Goal: Check status: Check status

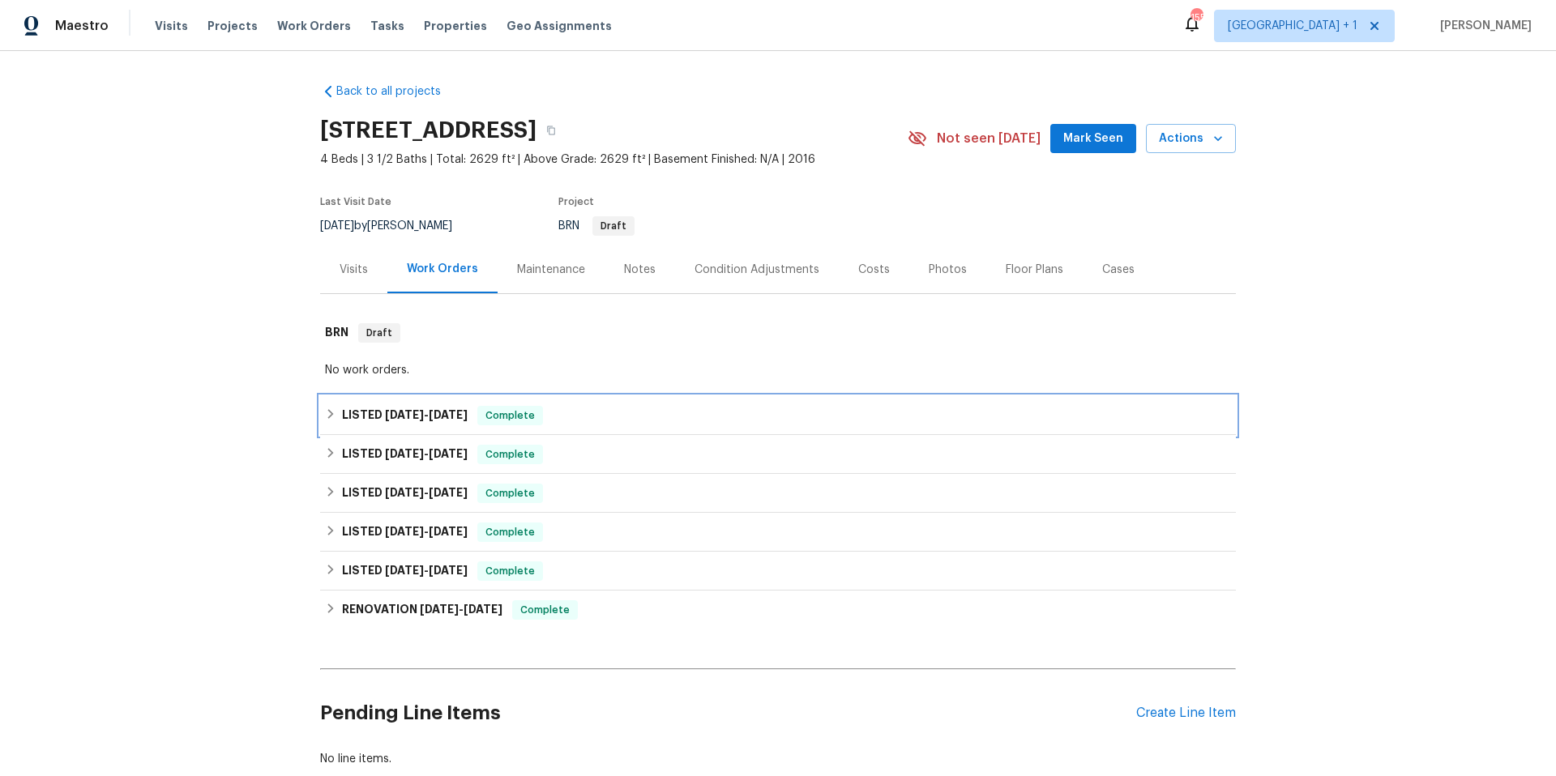
click at [578, 411] on div "LISTED 9/16/25 - 9/18/25 Complete" at bounding box center [778, 415] width 906 height 19
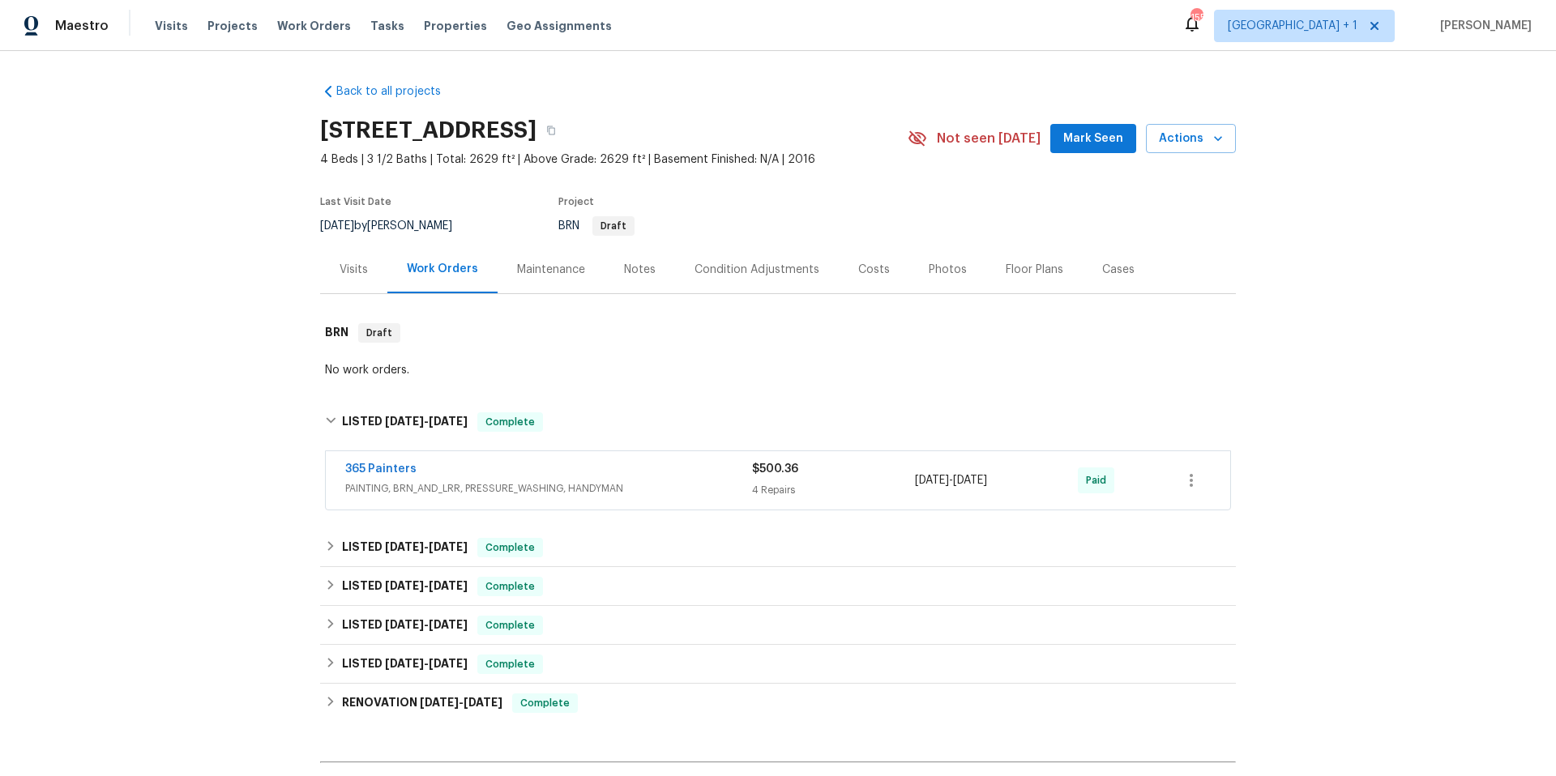
click at [678, 488] on span "PAINTING, BRN_AND_LRR, PRESSURE_WASHING, HANDYMAN" at bounding box center [548, 489] width 407 height 16
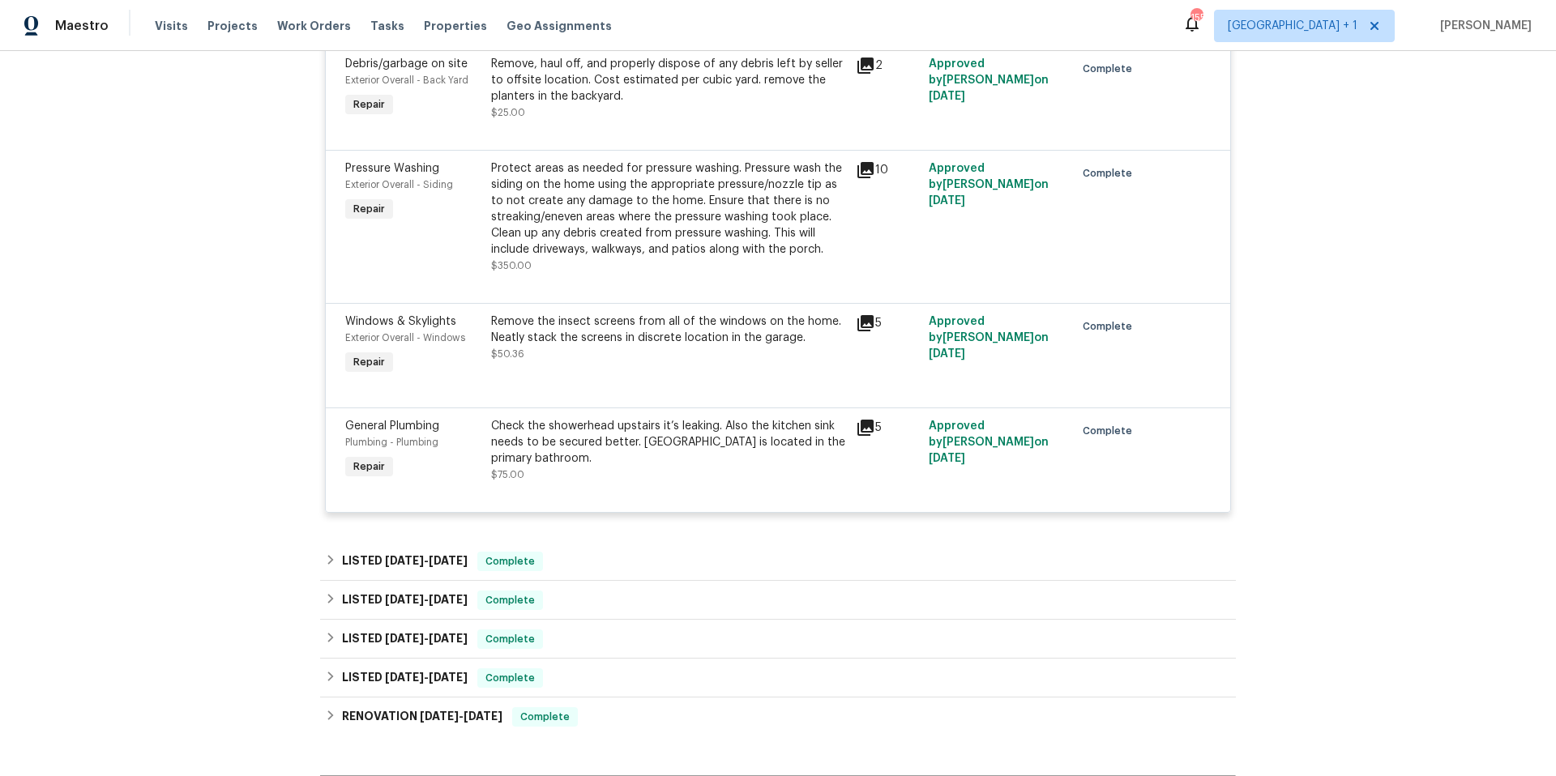
scroll to position [561, 0]
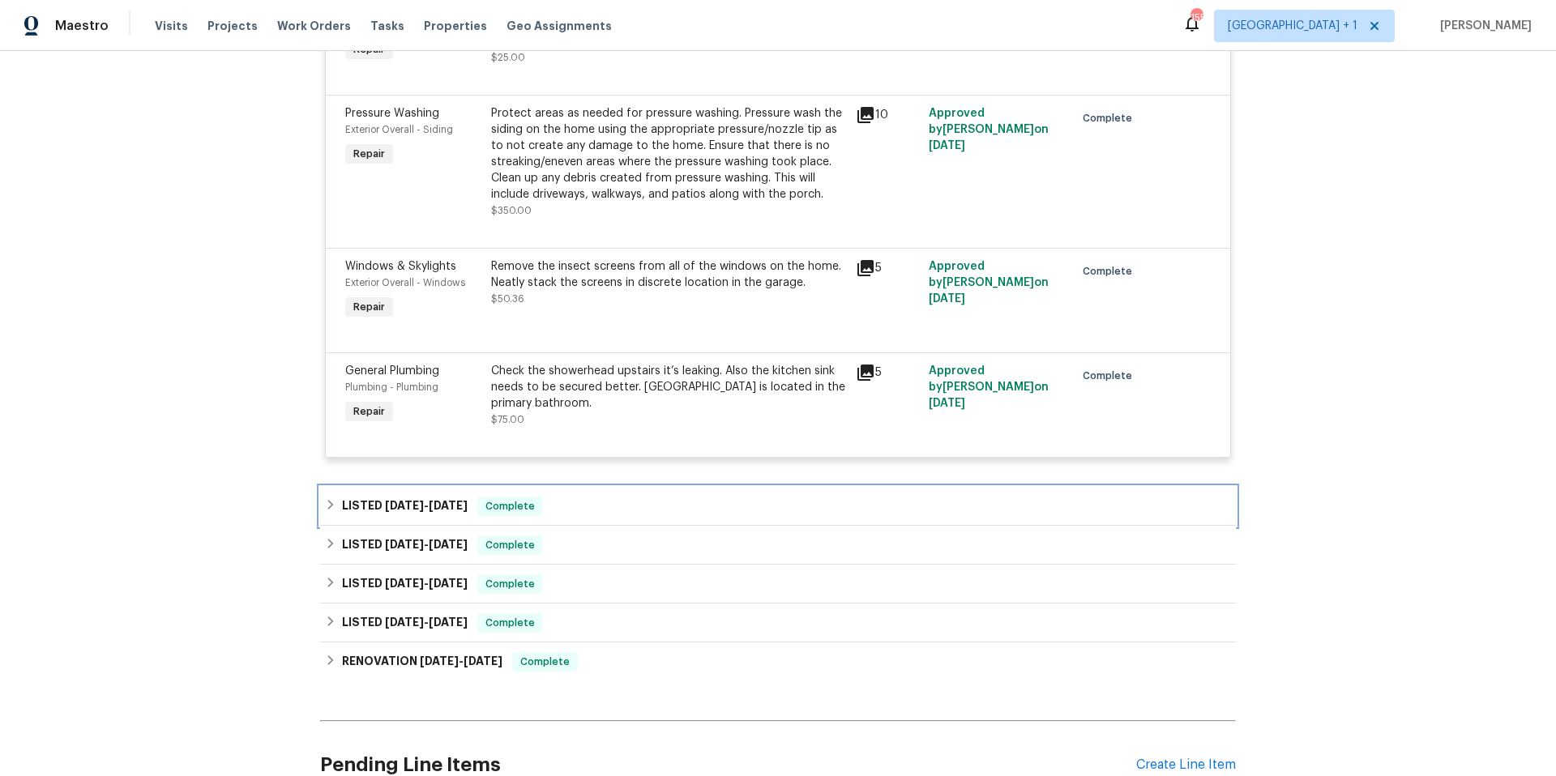
click at [684, 495] on div "LISTED 9/16/25 - 9/24/25 Complete" at bounding box center [778, 506] width 916 height 39
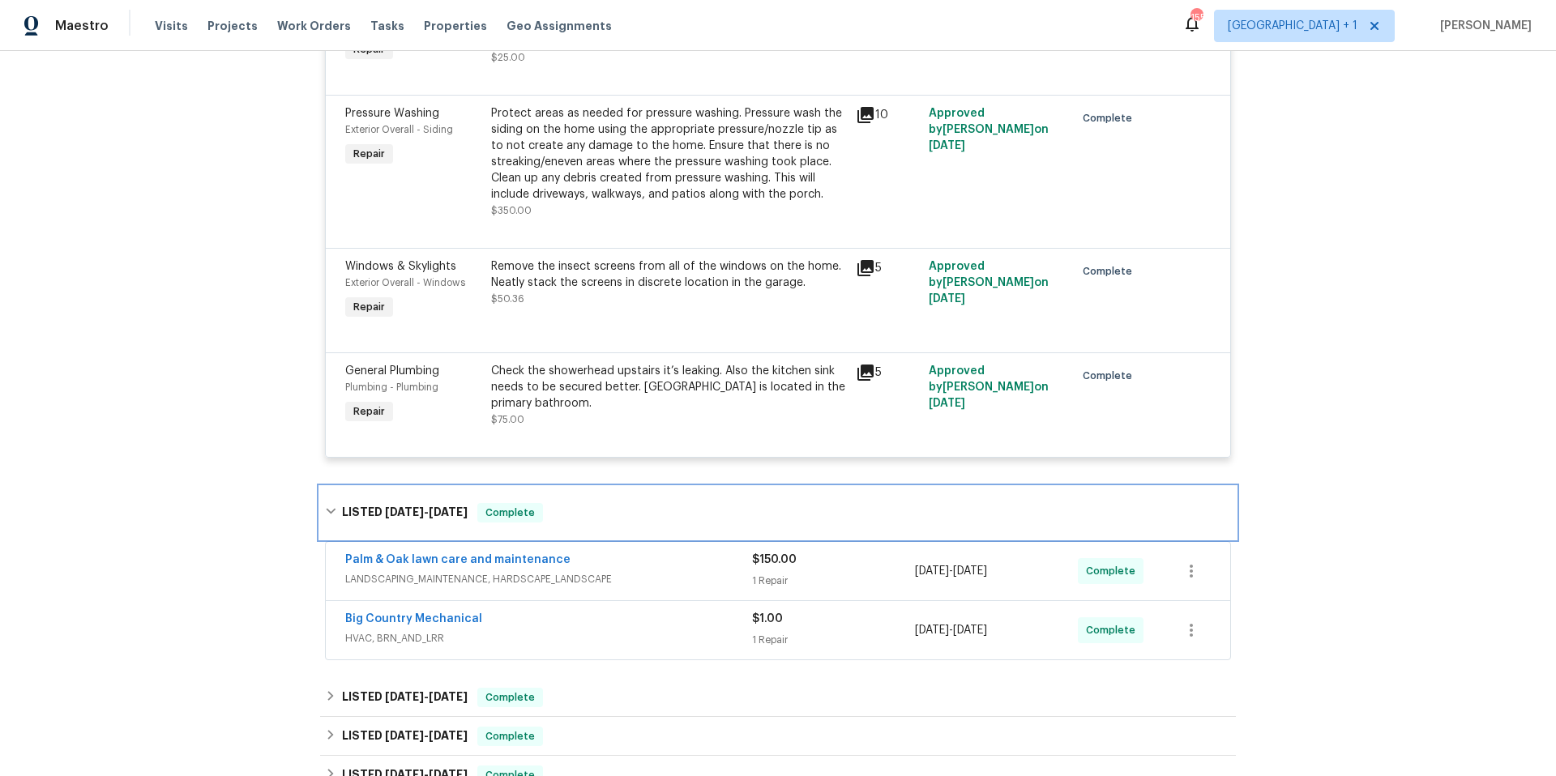
scroll to position [850, 0]
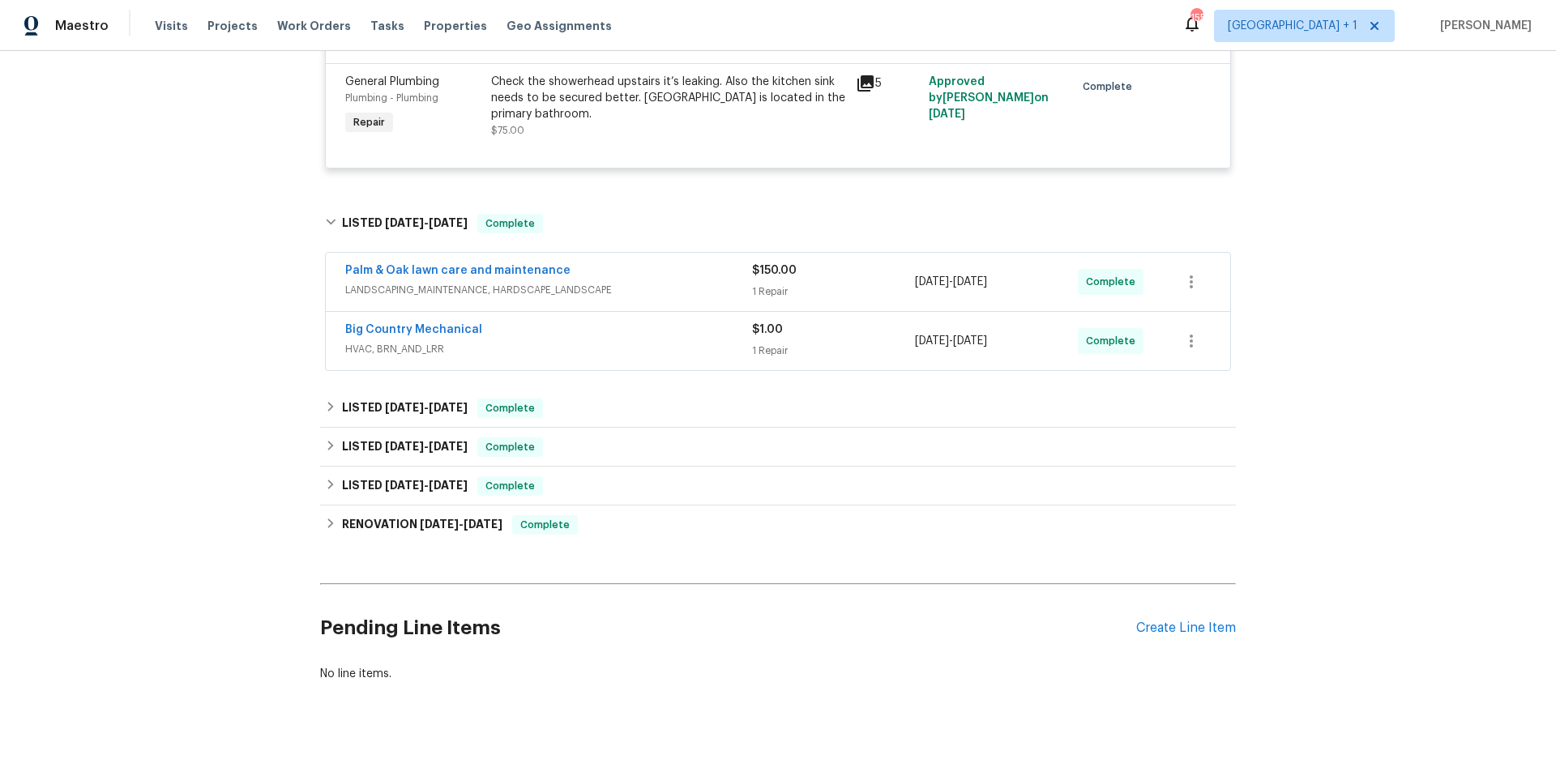
click at [654, 337] on div "Big Country Mechanical" at bounding box center [548, 331] width 407 height 19
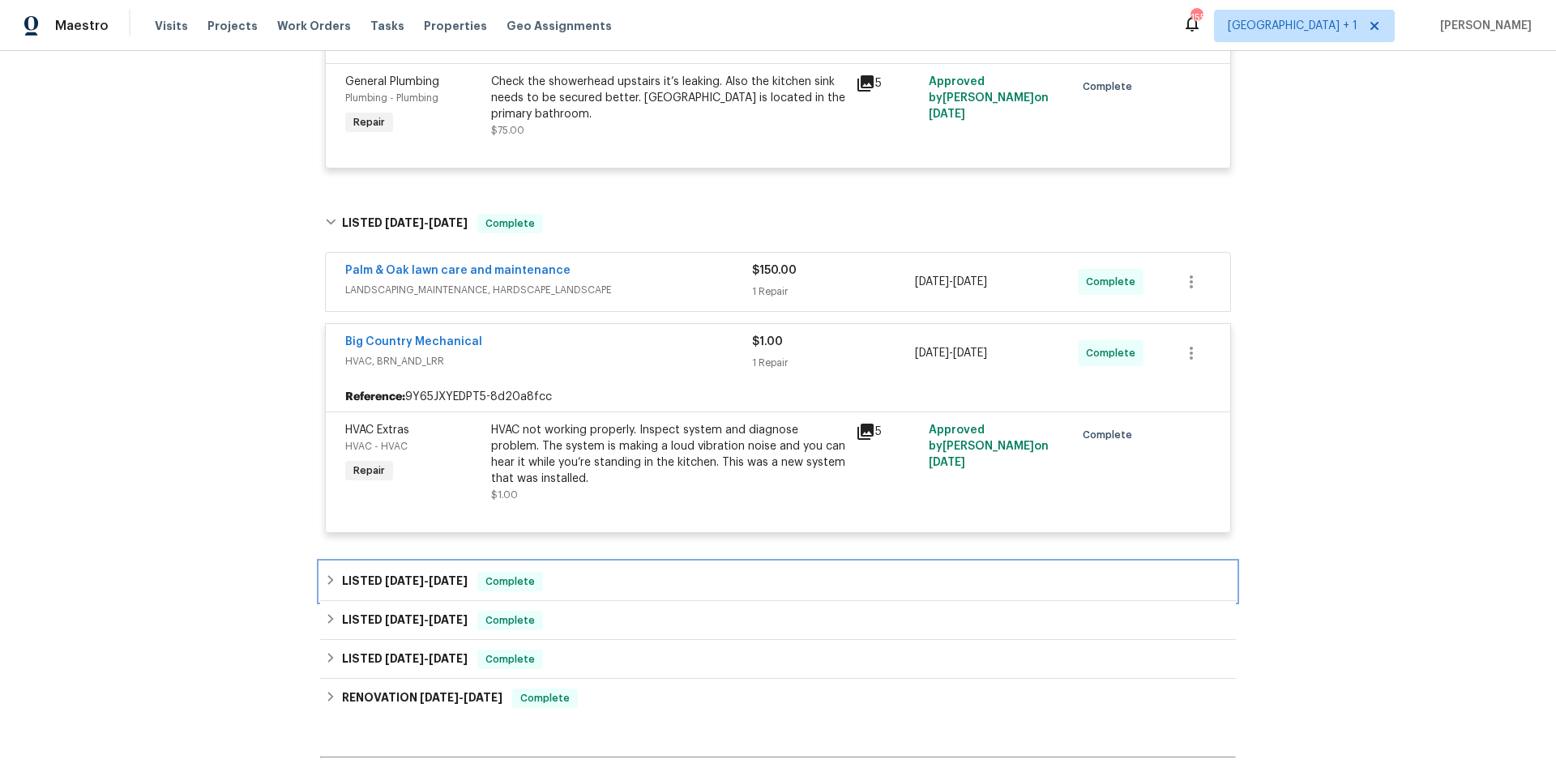
click at [599, 575] on div "LISTED 8/22/25 - 9/2/25 Complete" at bounding box center [778, 581] width 906 height 19
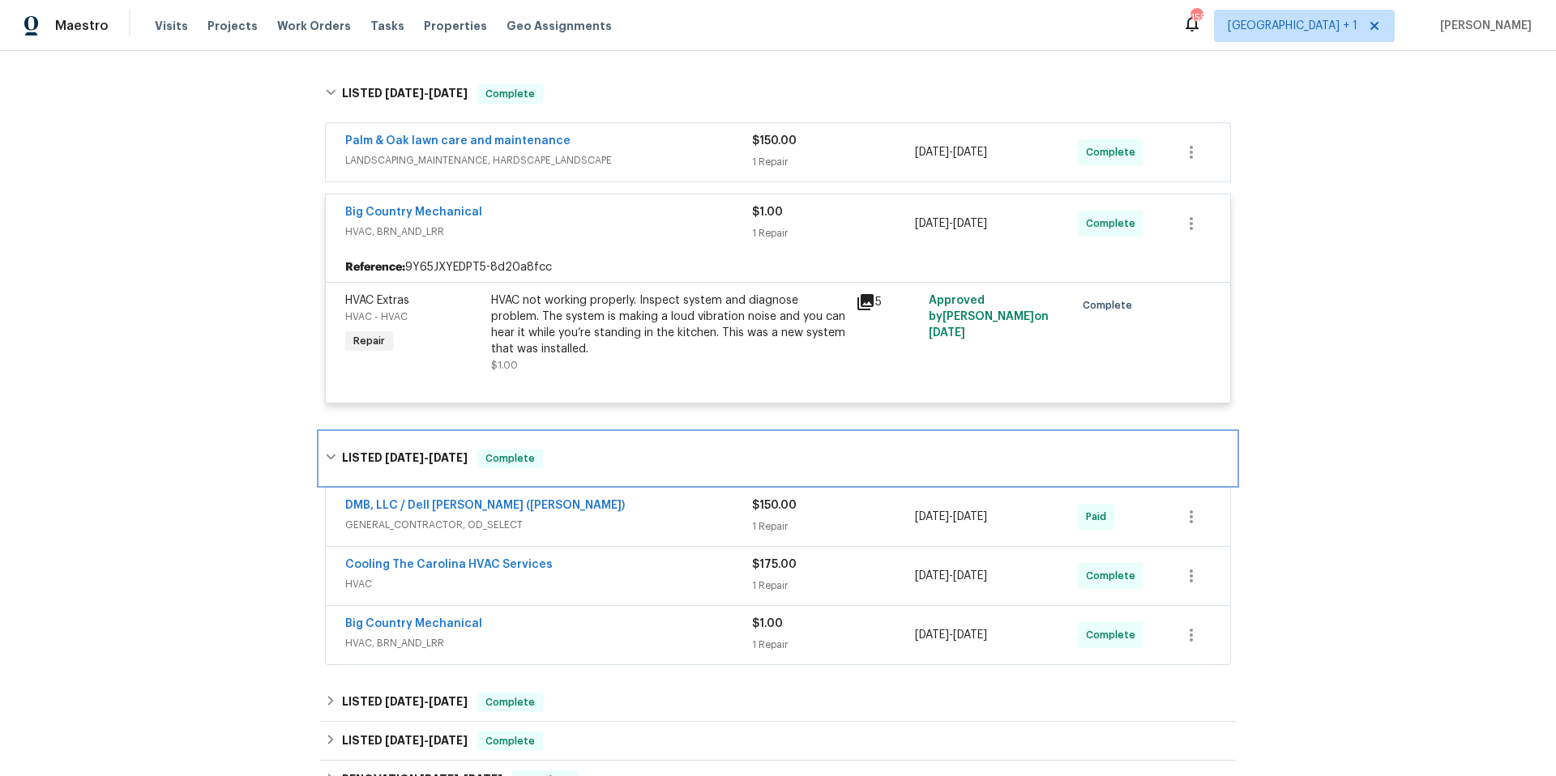
scroll to position [981, 0]
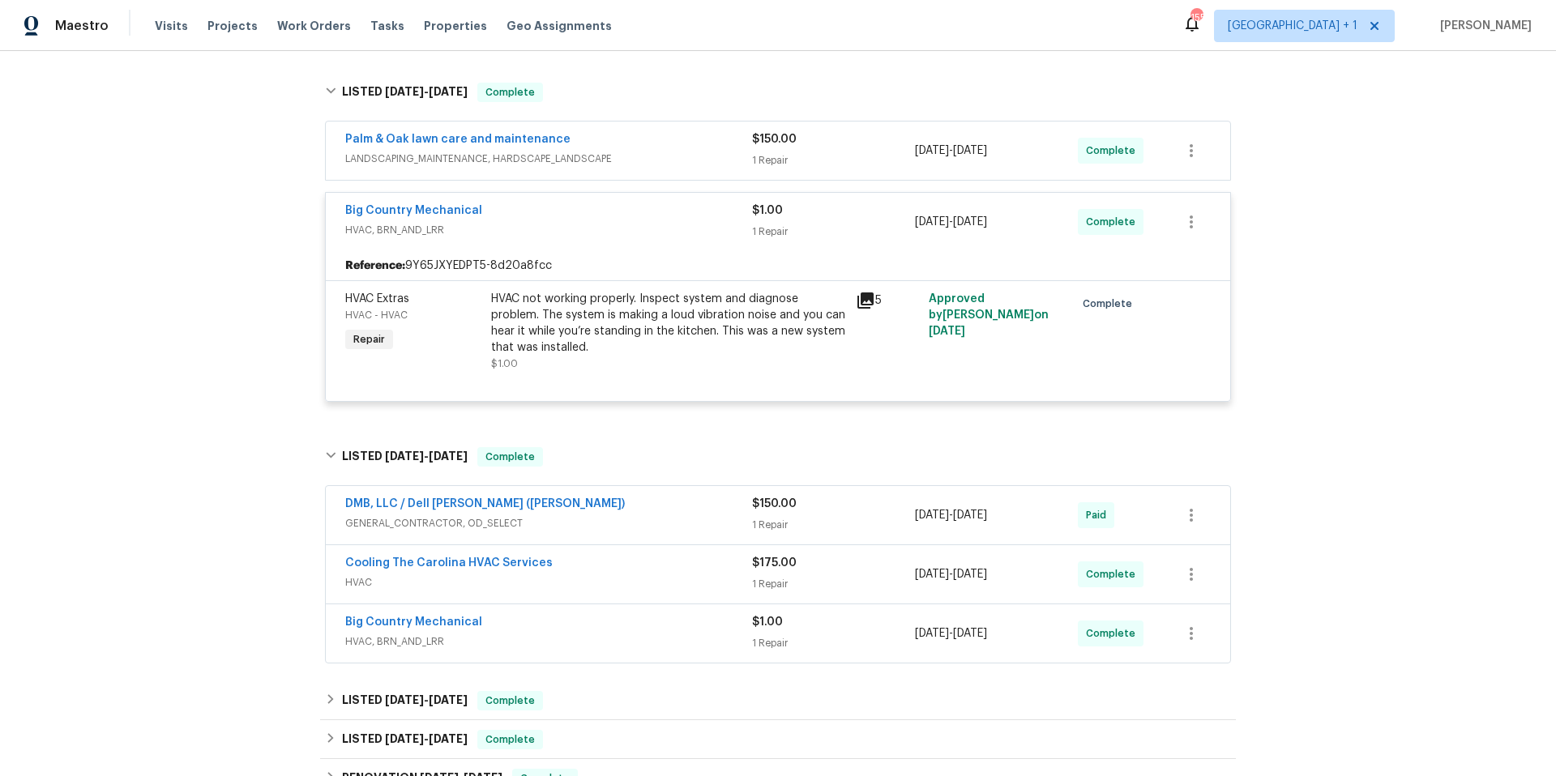
click at [614, 630] on div "Big Country Mechanical" at bounding box center [548, 623] width 407 height 19
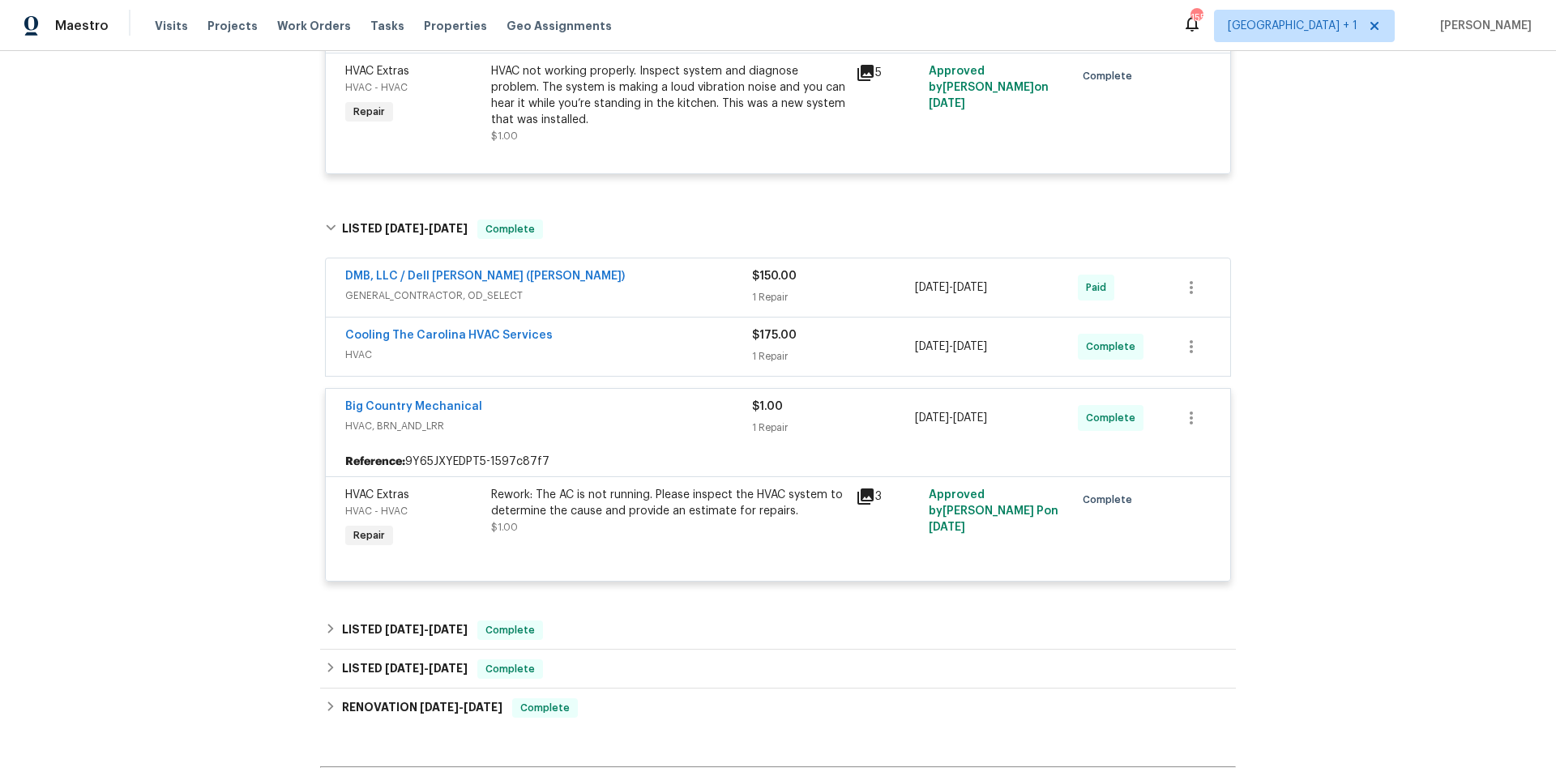
scroll to position [1212, 0]
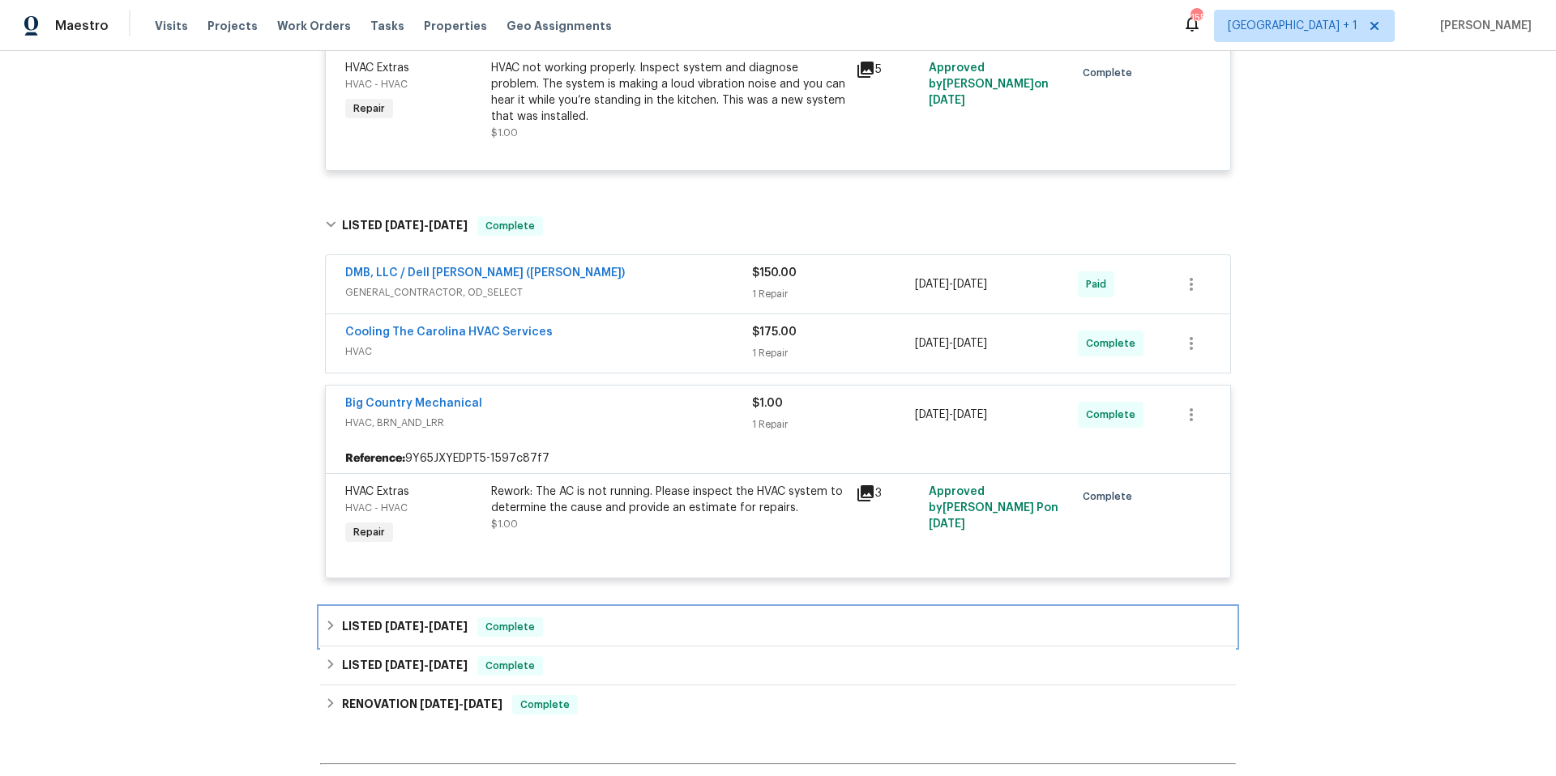
click at [639, 627] on div "LISTED 7/10/25 - 7/25/25 Complete" at bounding box center [778, 627] width 906 height 19
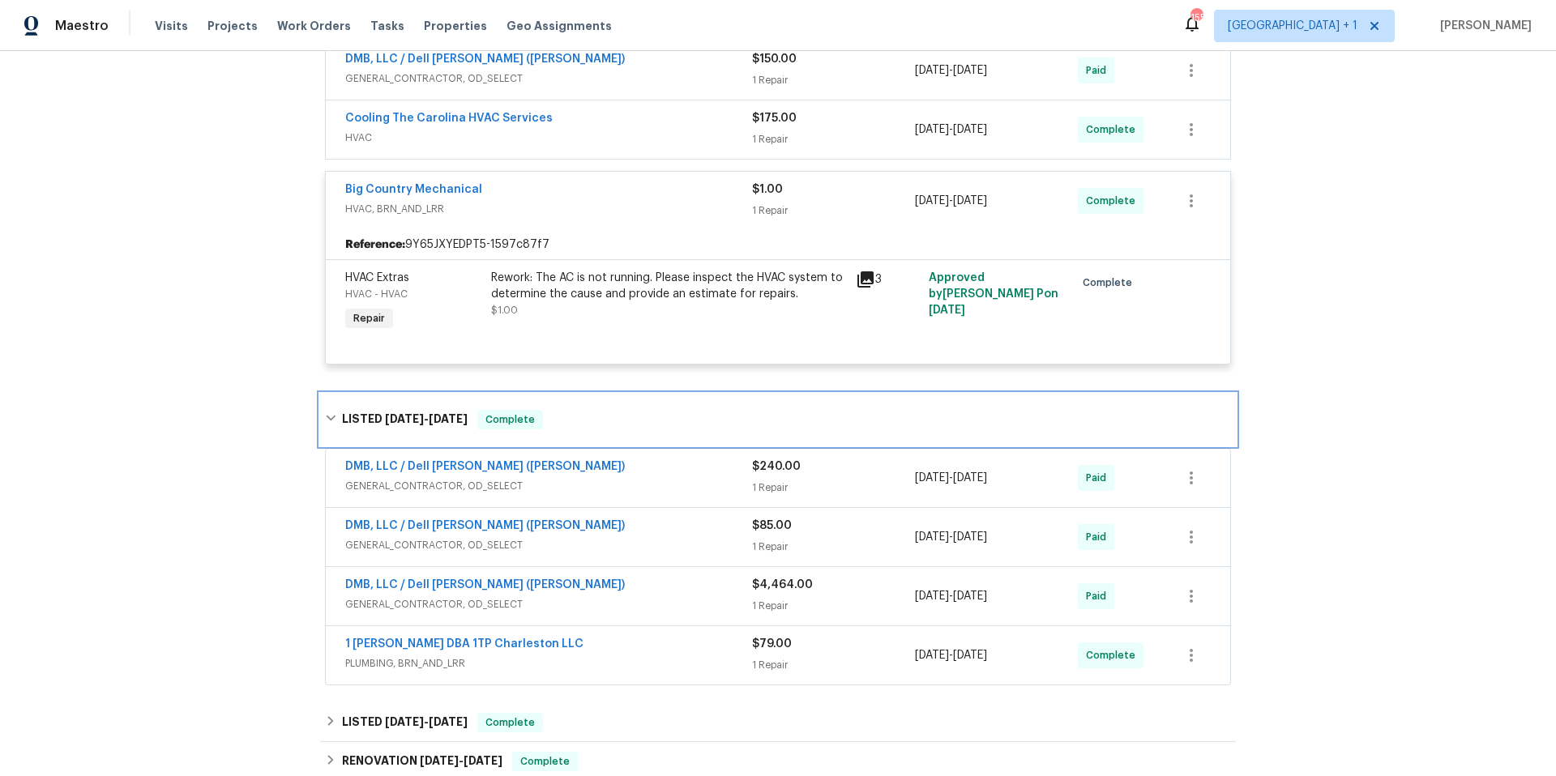
scroll to position [1453, 0]
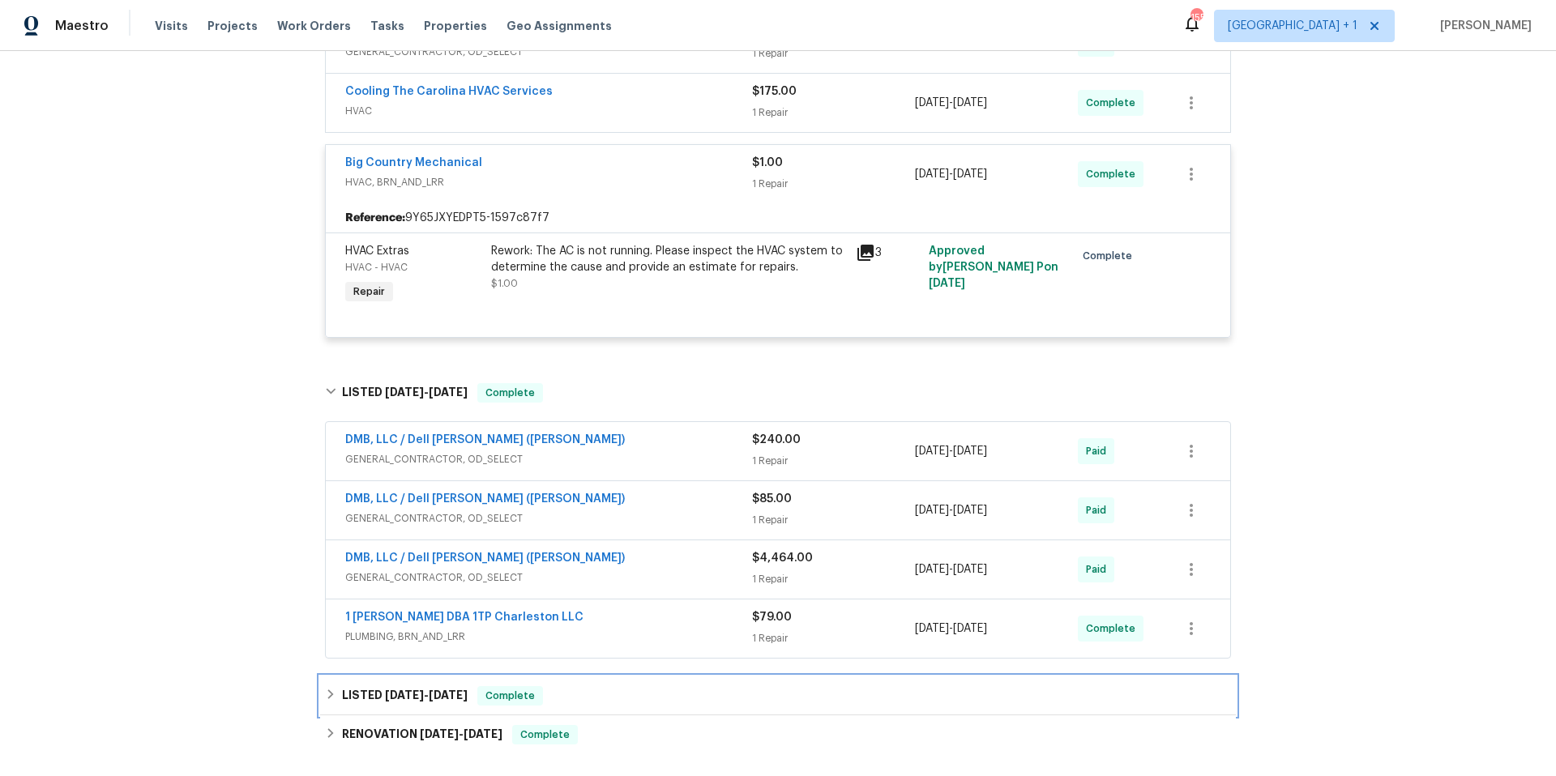
click at [662, 704] on div "LISTED 3/26/25 - 6/28/25 Complete" at bounding box center [778, 695] width 906 height 19
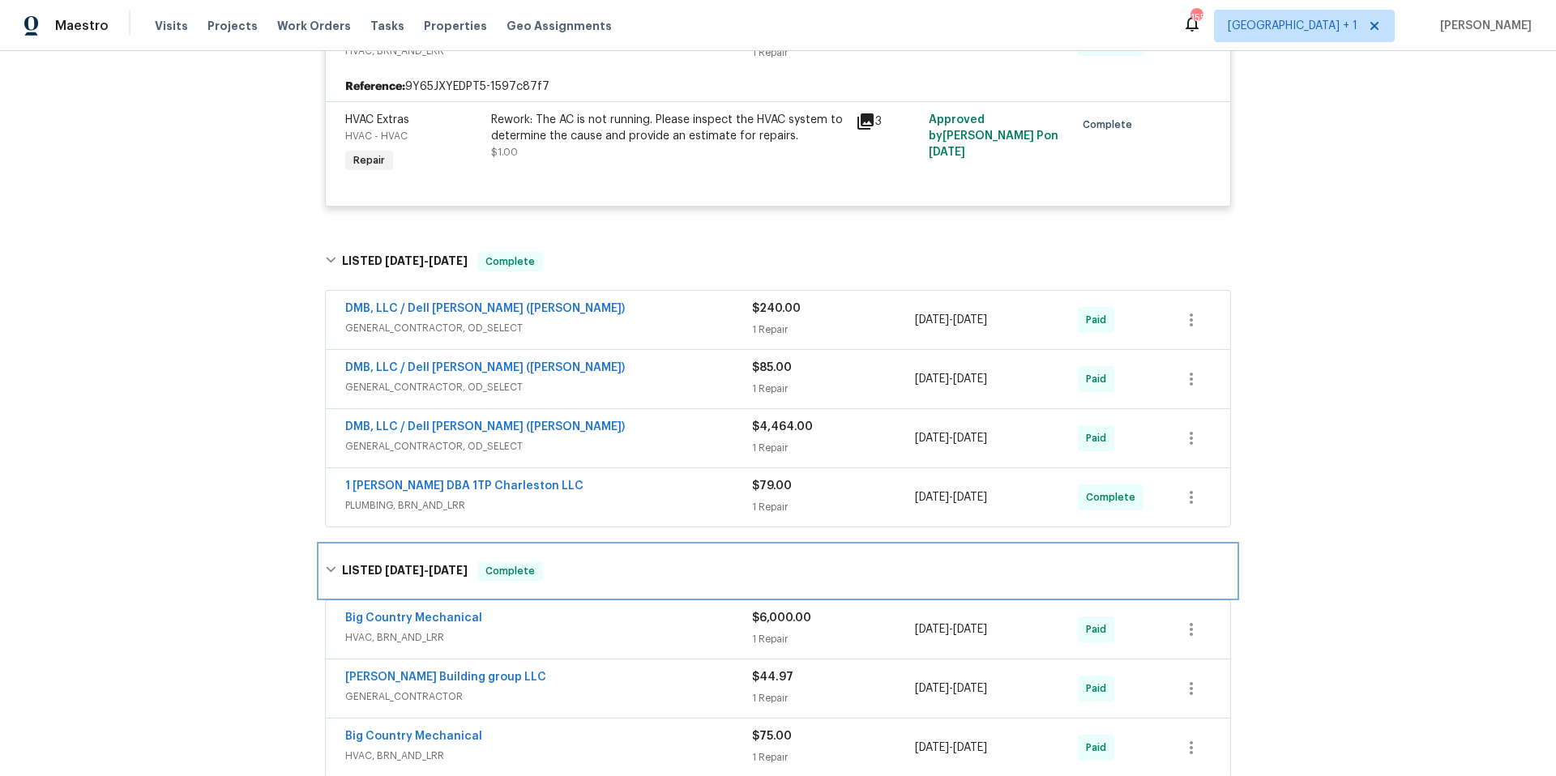
scroll to position [1903, 0]
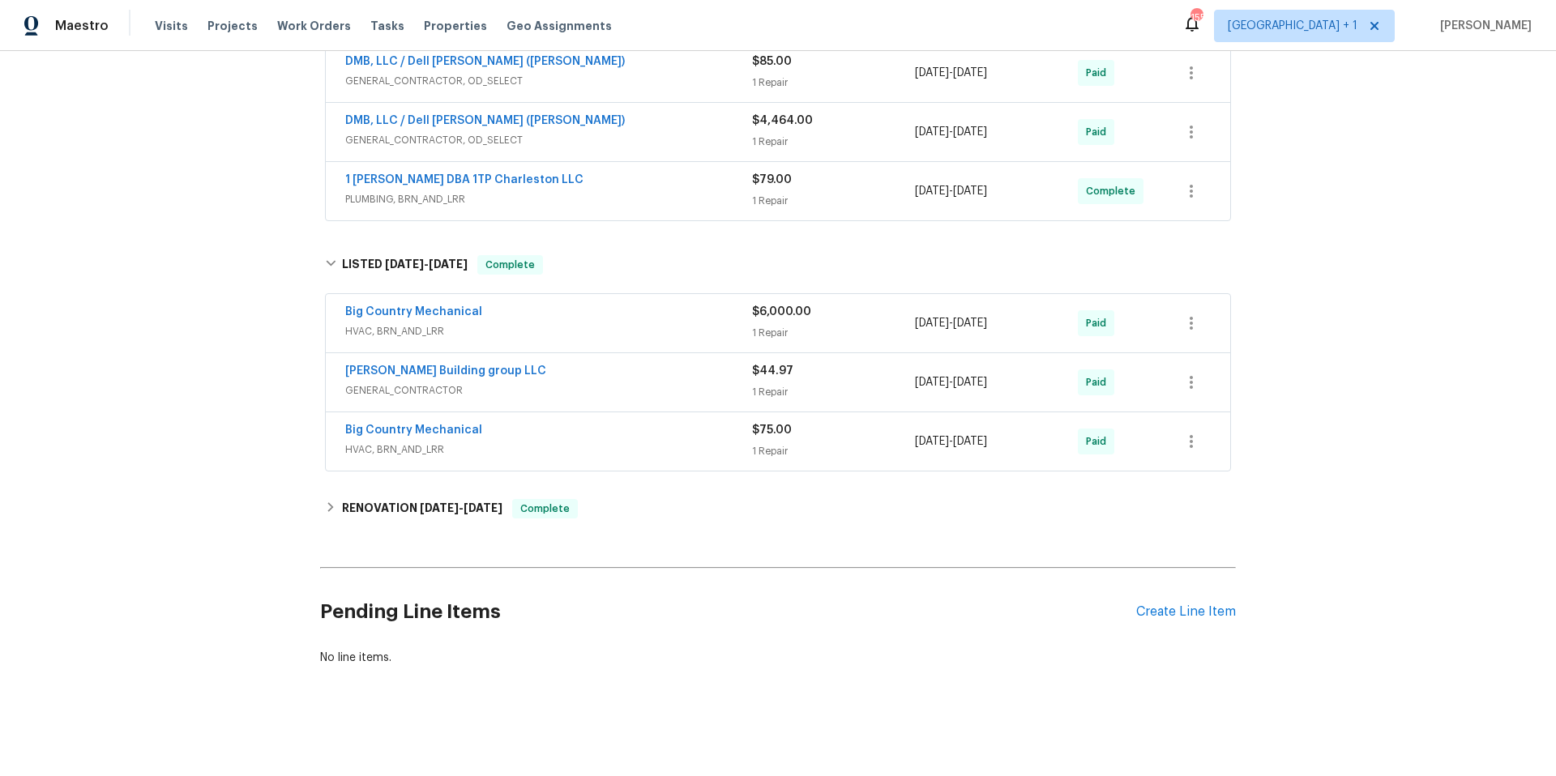
click at [588, 309] on div "Big Country Mechanical" at bounding box center [548, 313] width 407 height 19
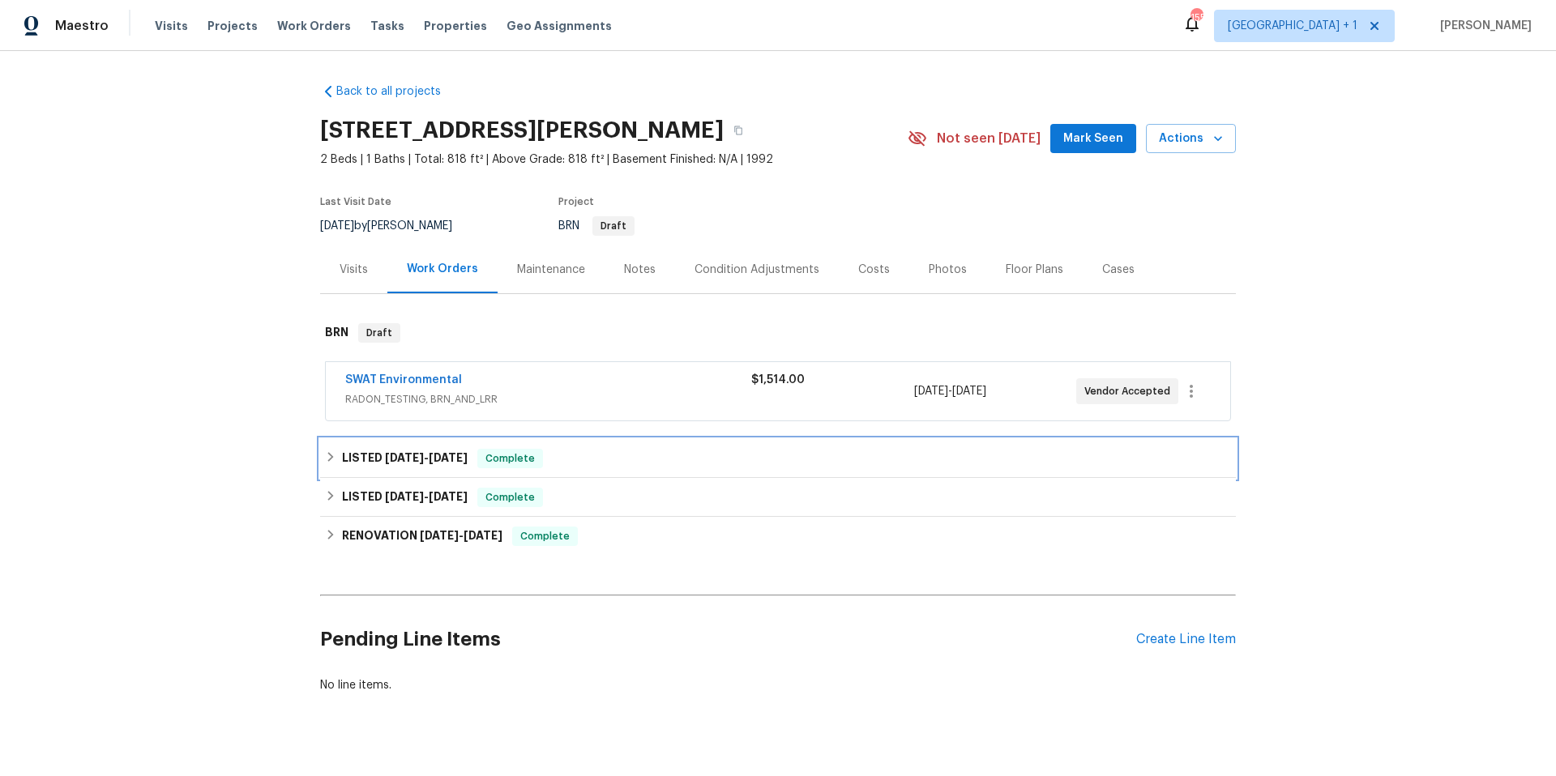
click at [703, 453] on div "LISTED [DATE] - [DATE] Complete" at bounding box center [778, 458] width 906 height 19
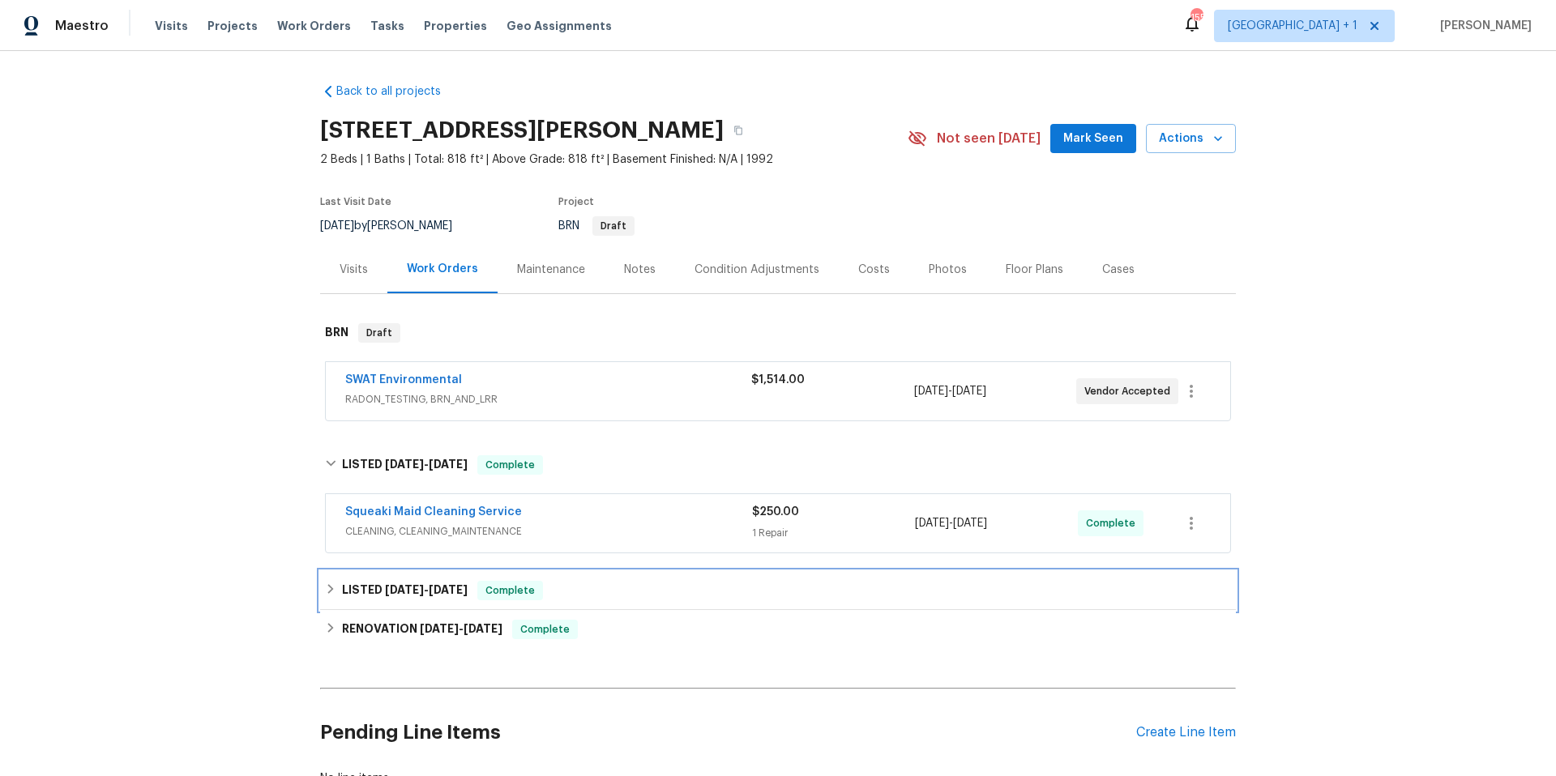
click at [712, 582] on div "LISTED [DATE] - [DATE] Complete" at bounding box center [778, 590] width 906 height 19
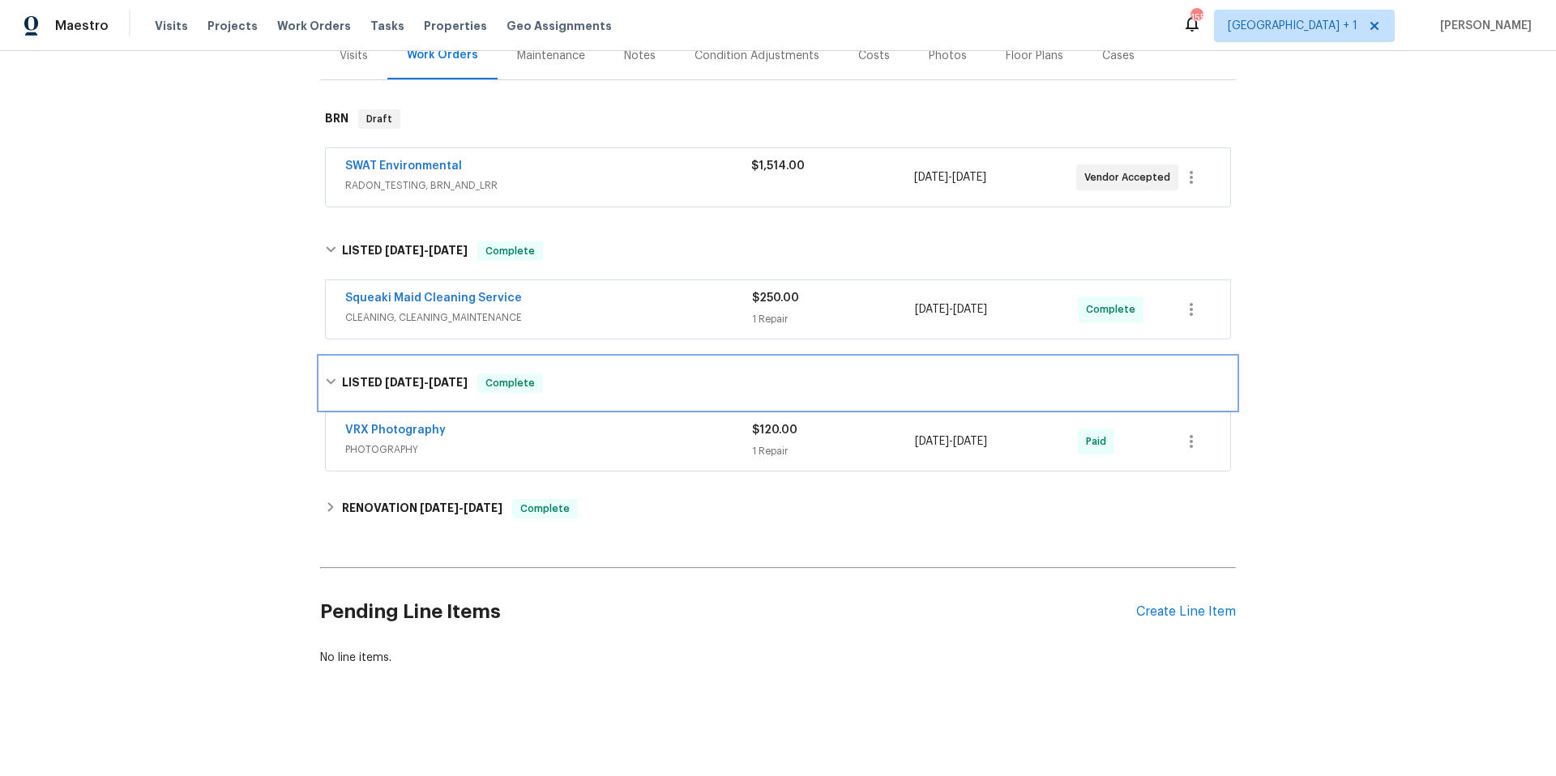
scroll to position [226, 0]
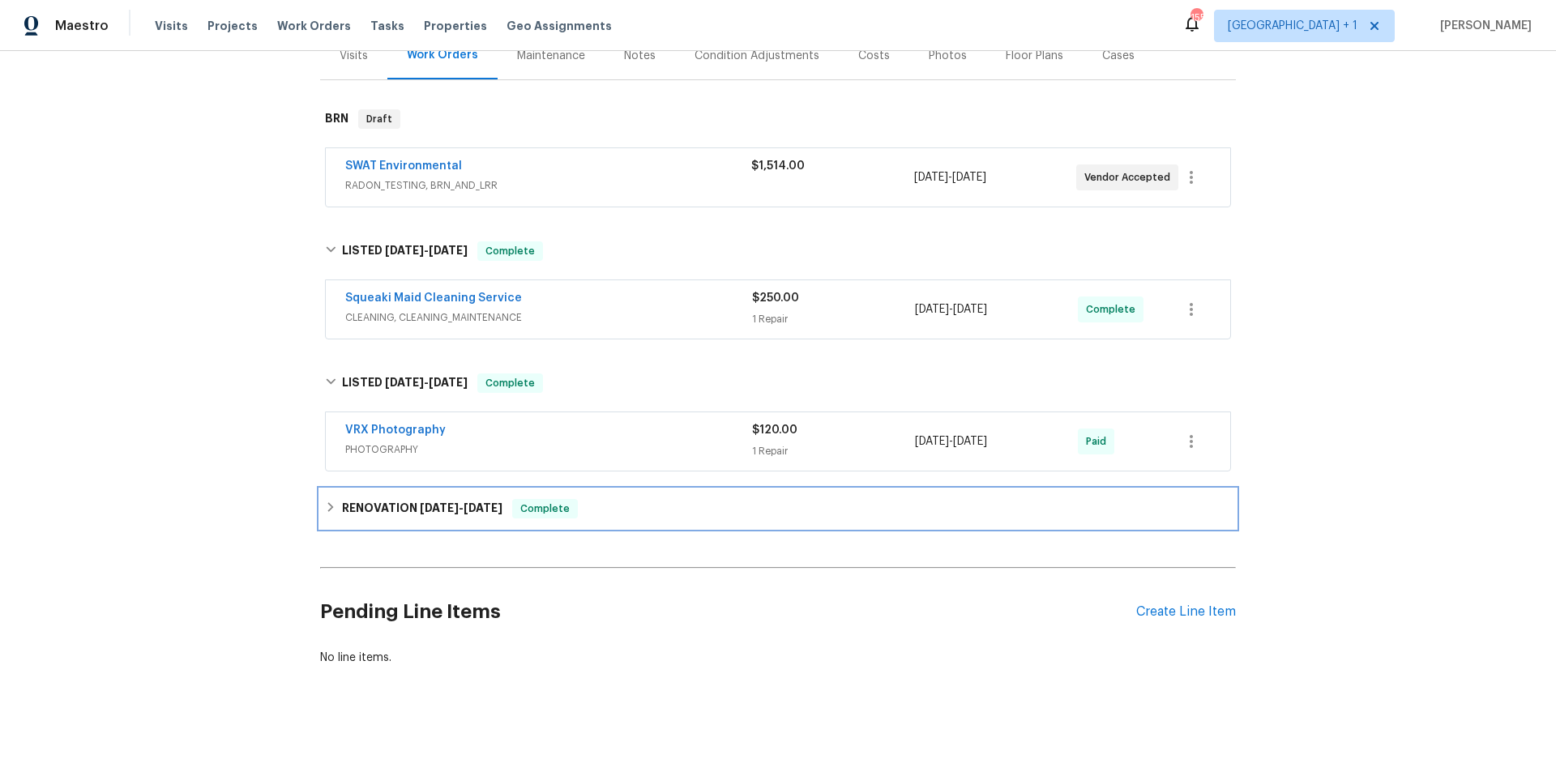
click at [720, 509] on div "RENOVATION [DATE] - [DATE] Complete" at bounding box center [778, 508] width 916 height 39
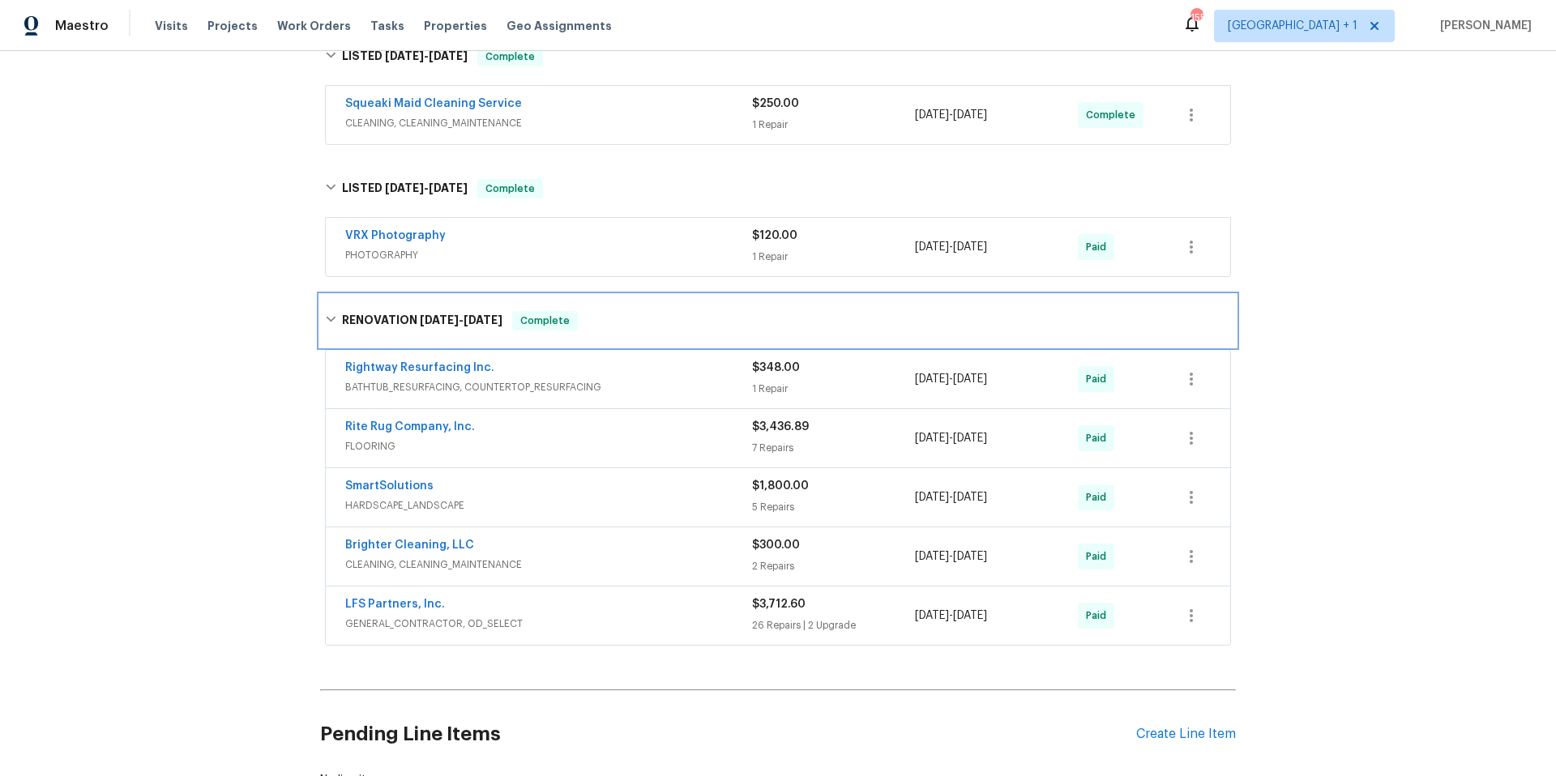
scroll to position [0, 0]
